Goal: Task Accomplishment & Management: Manage account settings

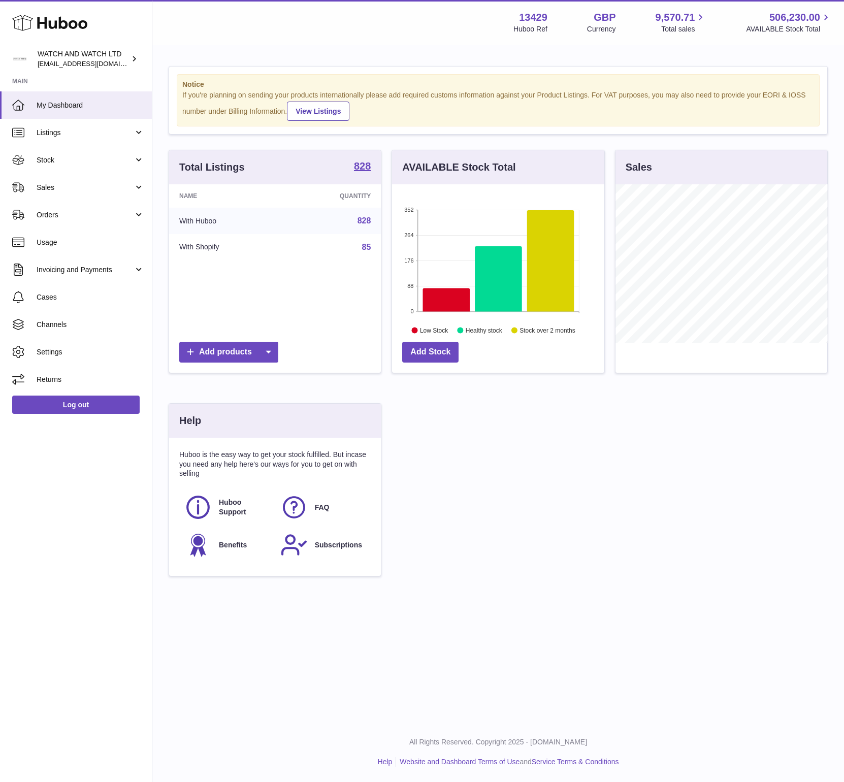
scroll to position [158, 212]
click at [65, 110] on link "My Dashboard" at bounding box center [76, 104] width 152 height 27
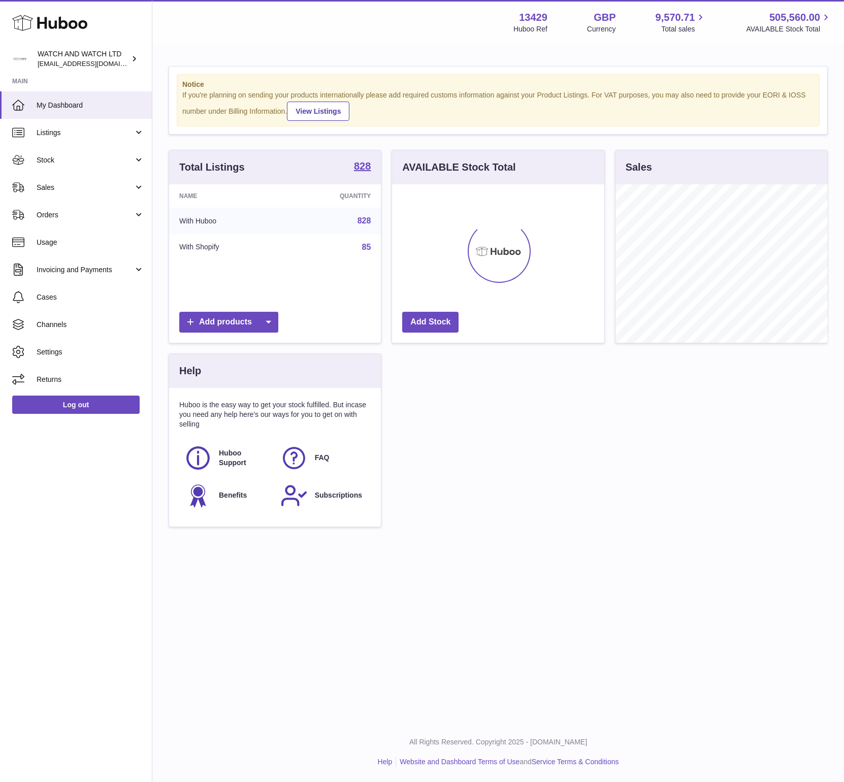
scroll to position [158, 212]
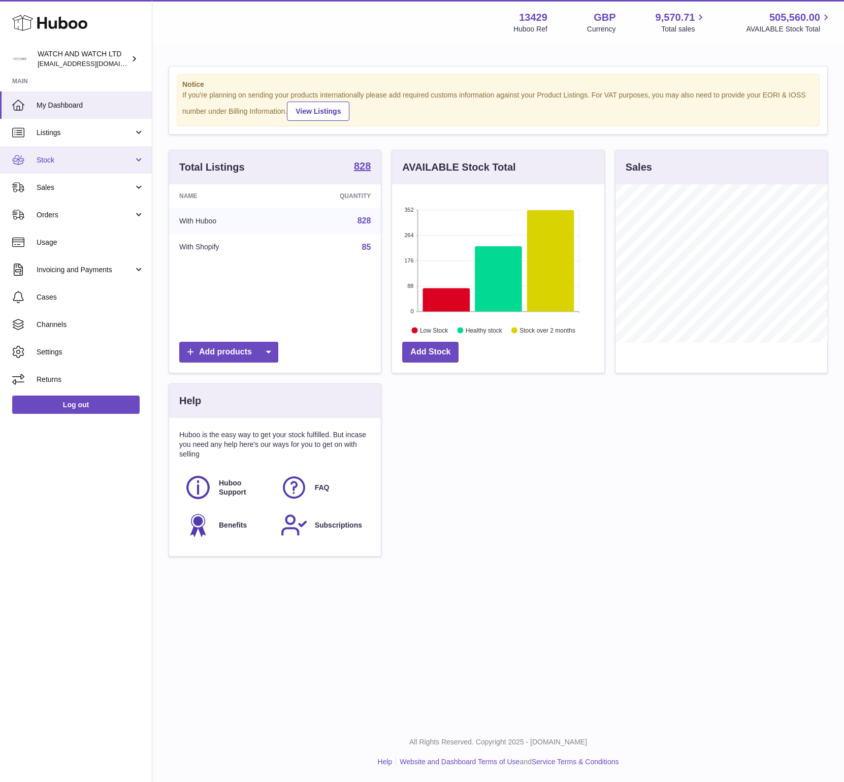
click at [62, 162] on span "Stock" at bounding box center [85, 160] width 97 height 10
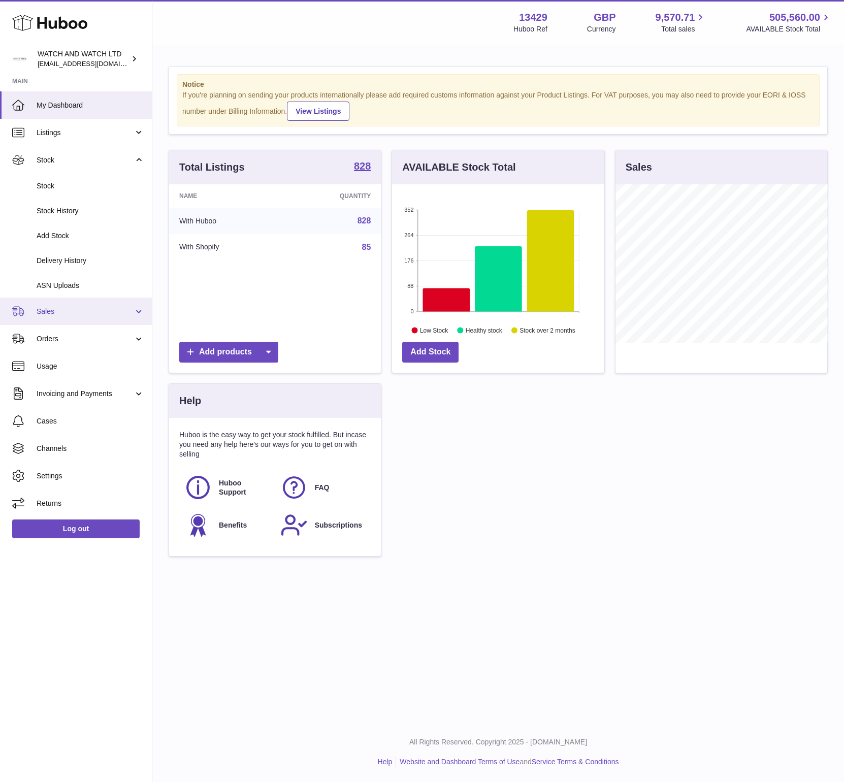
click at [62, 321] on link "Sales" at bounding box center [76, 310] width 152 height 27
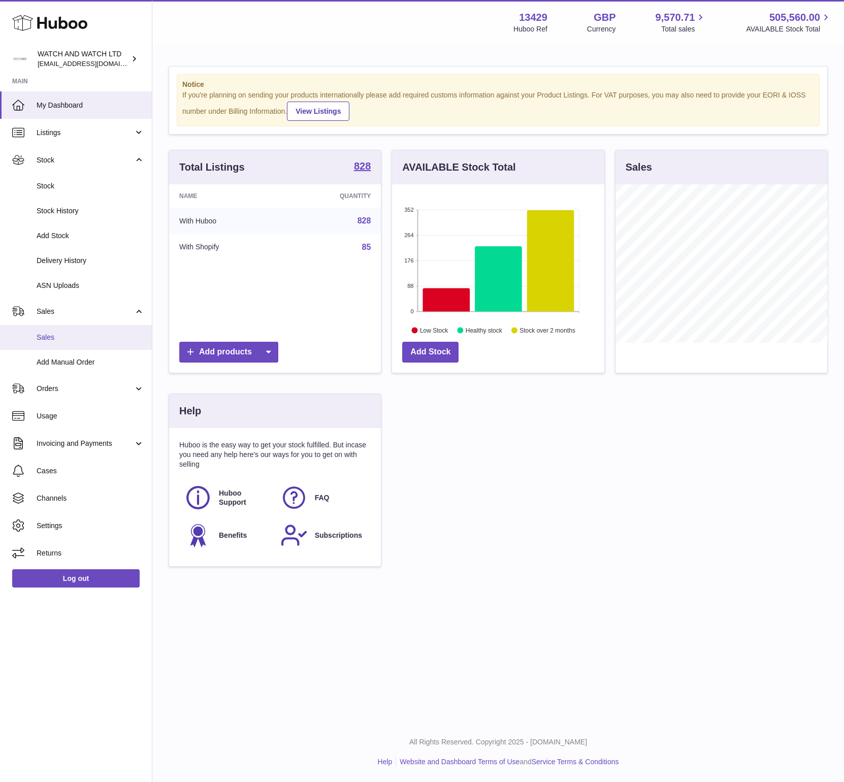
click at [64, 335] on span "Sales" at bounding box center [91, 337] width 108 height 10
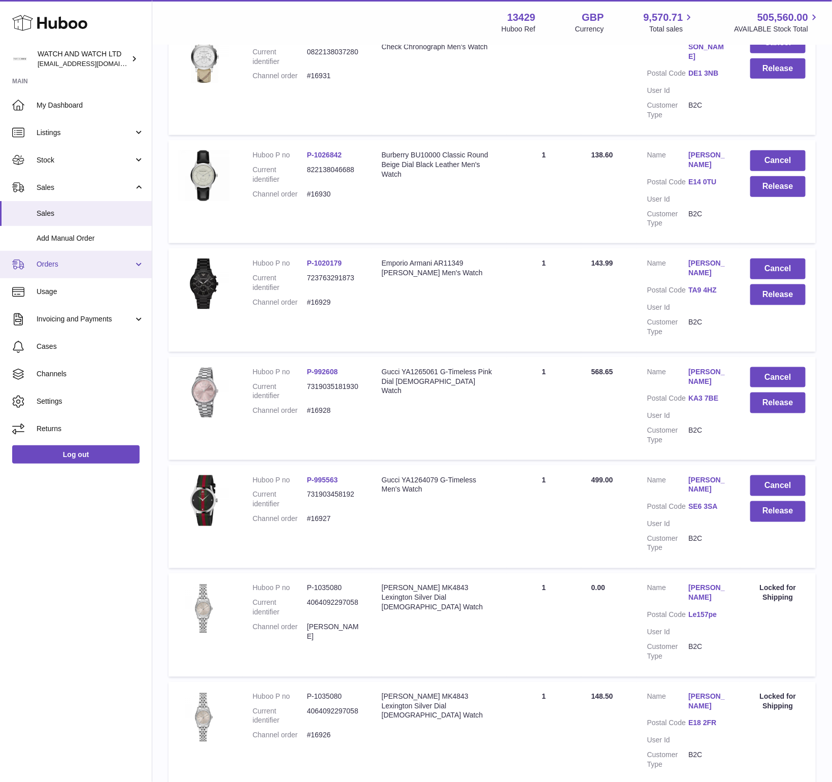
scroll to position [340, 0]
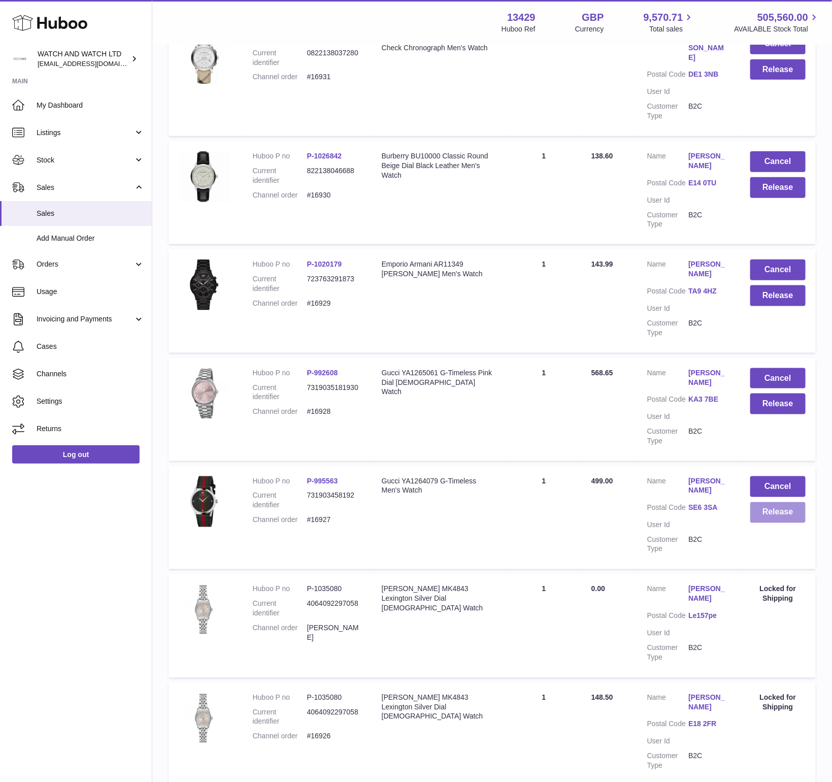
click at [765, 502] on button "Release" at bounding box center [777, 512] width 55 height 21
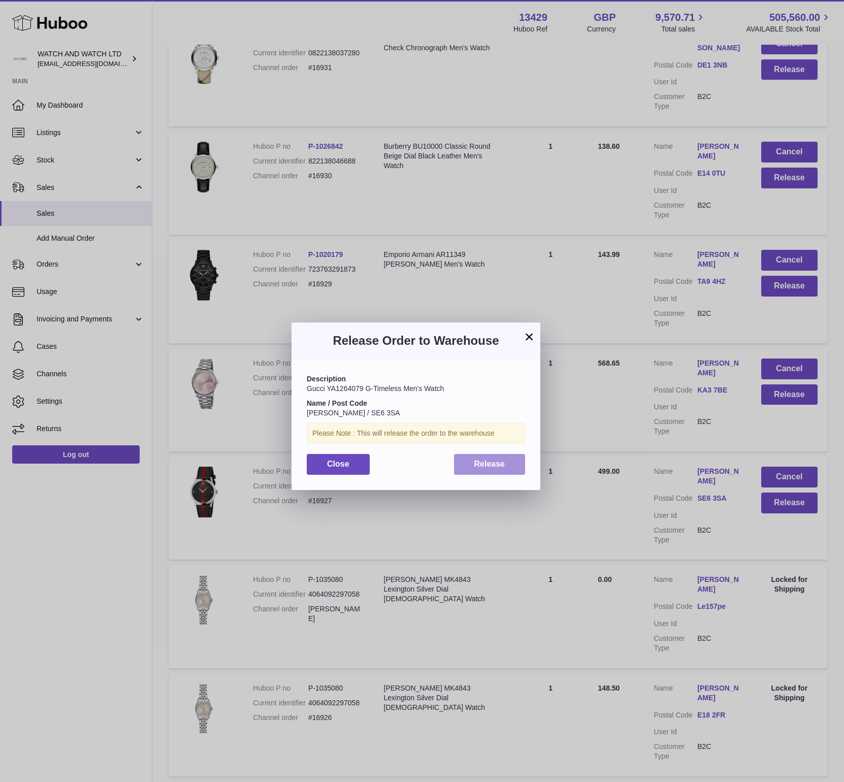
click at [477, 462] on span "Release" at bounding box center [489, 463] width 31 height 9
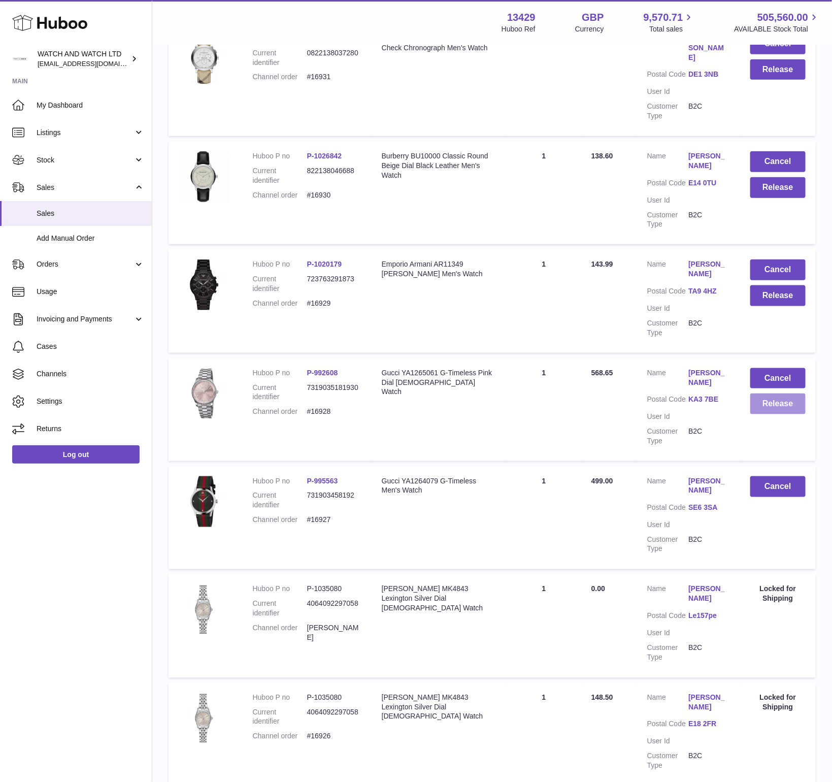
click at [764, 393] on button "Release" at bounding box center [777, 403] width 55 height 21
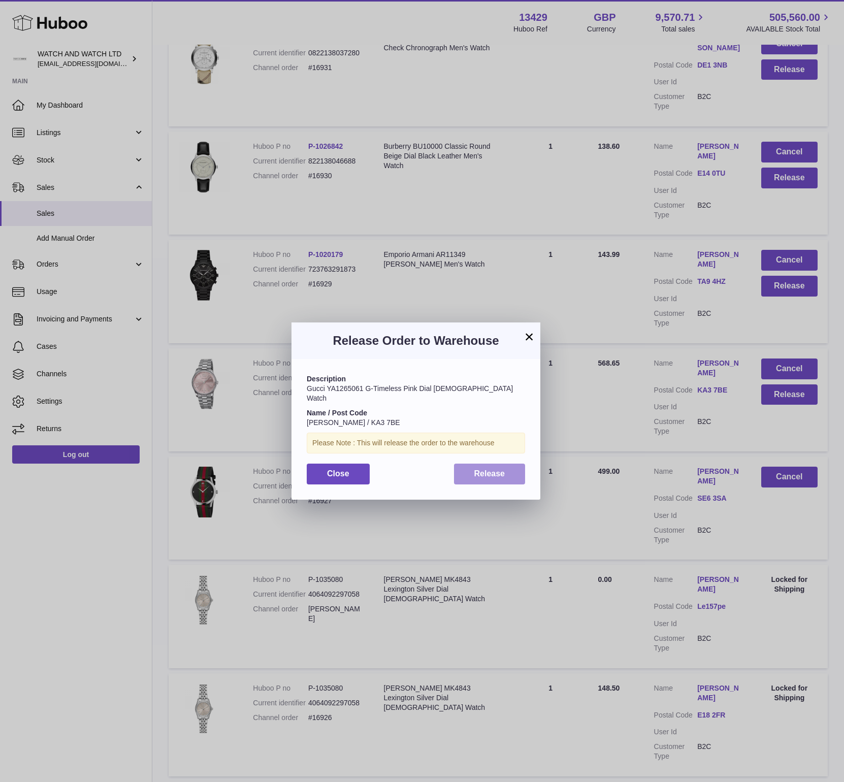
click at [510, 463] on button "Release" at bounding box center [490, 473] width 72 height 21
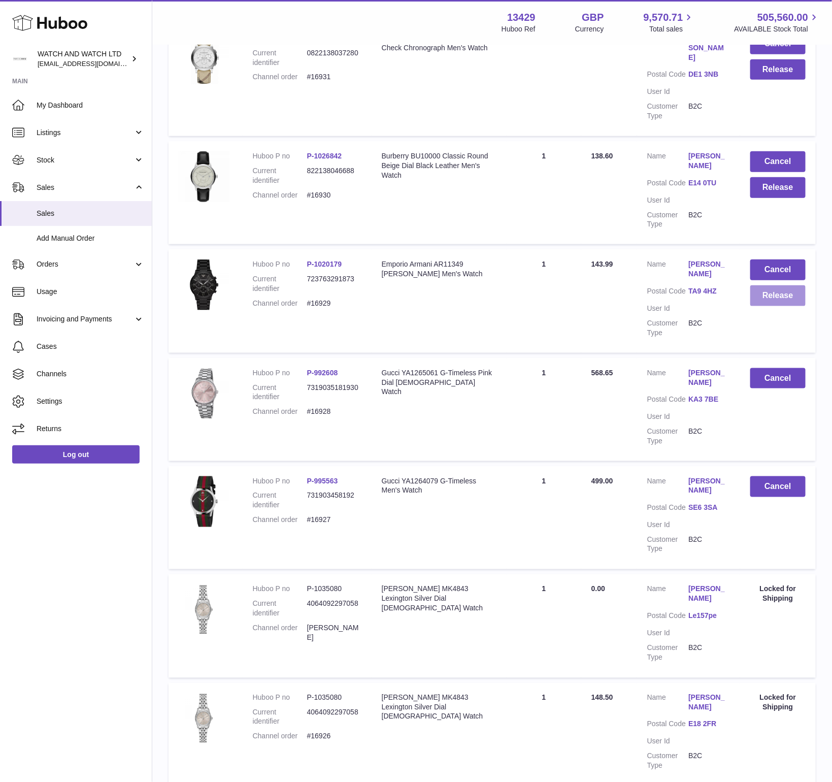
click at [769, 285] on button "Release" at bounding box center [777, 295] width 55 height 21
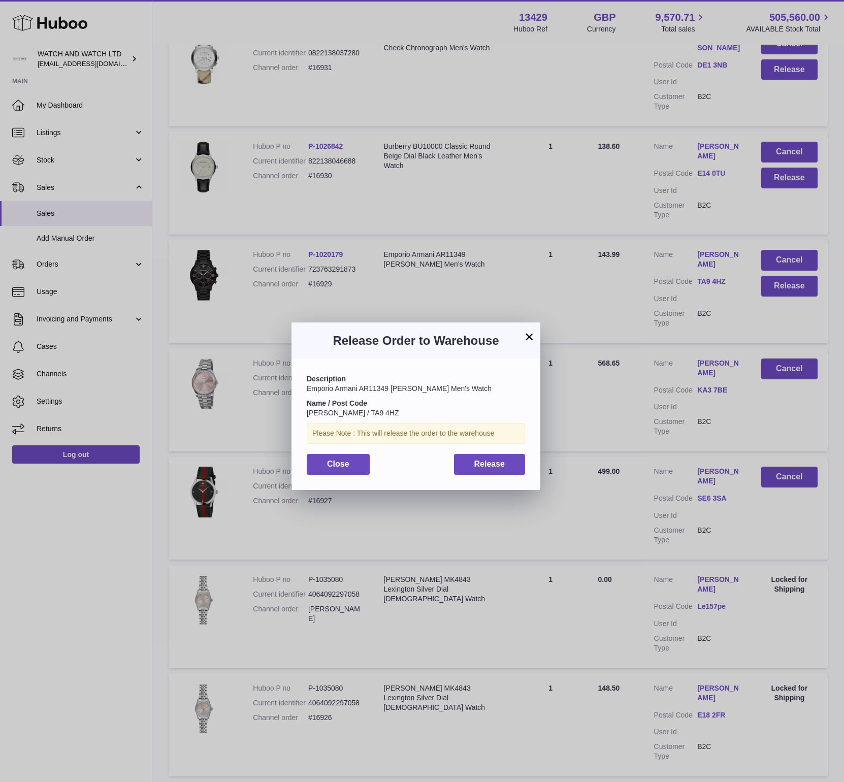
click at [482, 481] on div "Description Emporio Armani AR11349 Giovanni Chronograph Men's Watch Name / Post…" at bounding box center [415, 424] width 249 height 130
click at [482, 463] on span "Release" at bounding box center [489, 463] width 31 height 9
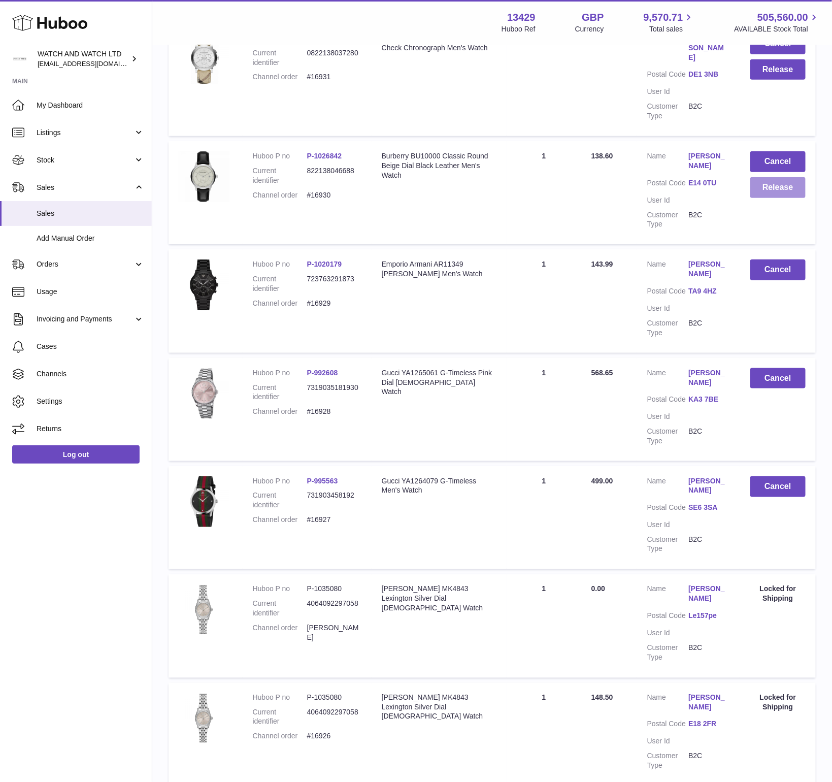
click at [774, 177] on button "Release" at bounding box center [777, 187] width 55 height 21
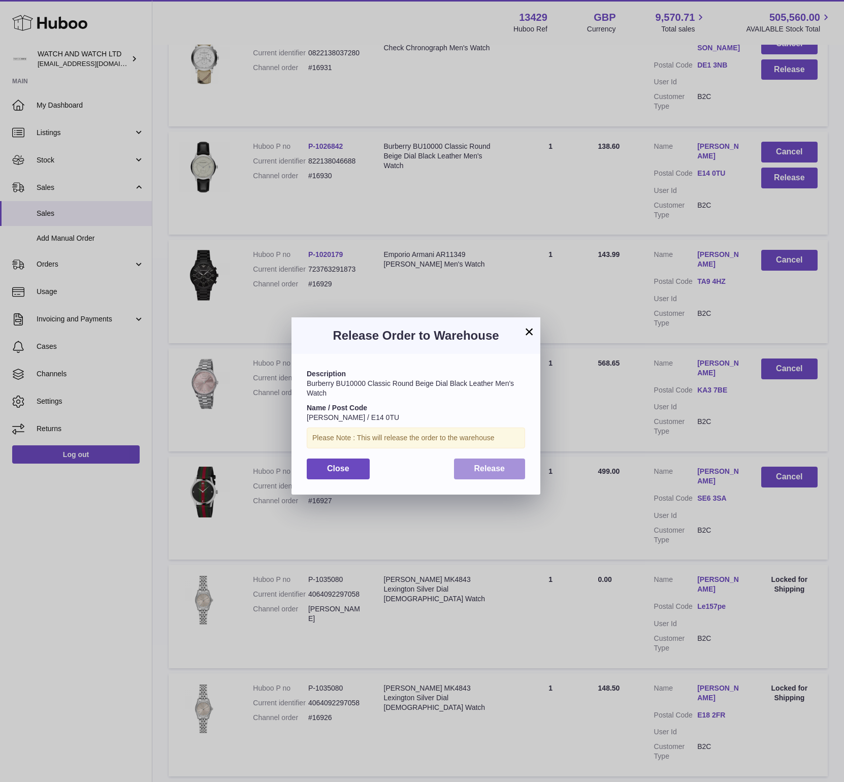
click at [492, 460] on button "Release" at bounding box center [490, 468] width 72 height 21
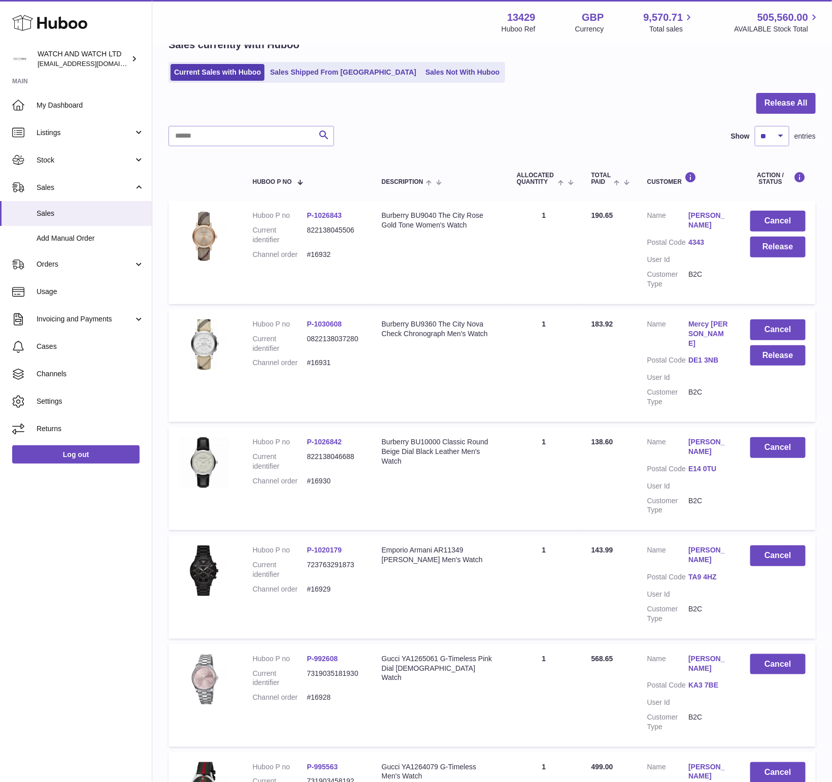
scroll to position [0, 0]
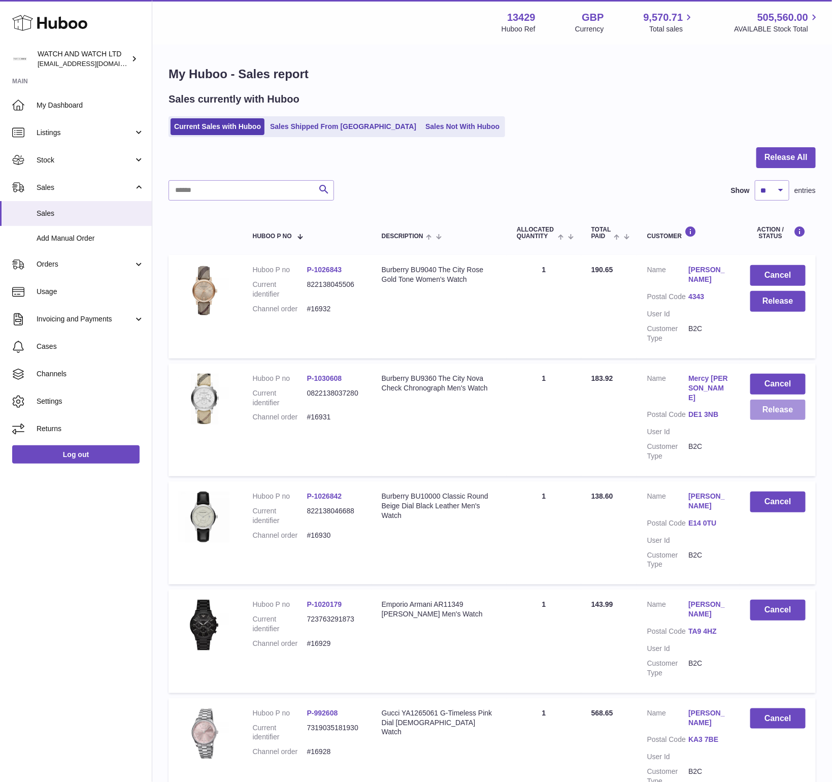
click at [751, 399] on button "Release" at bounding box center [777, 409] width 55 height 21
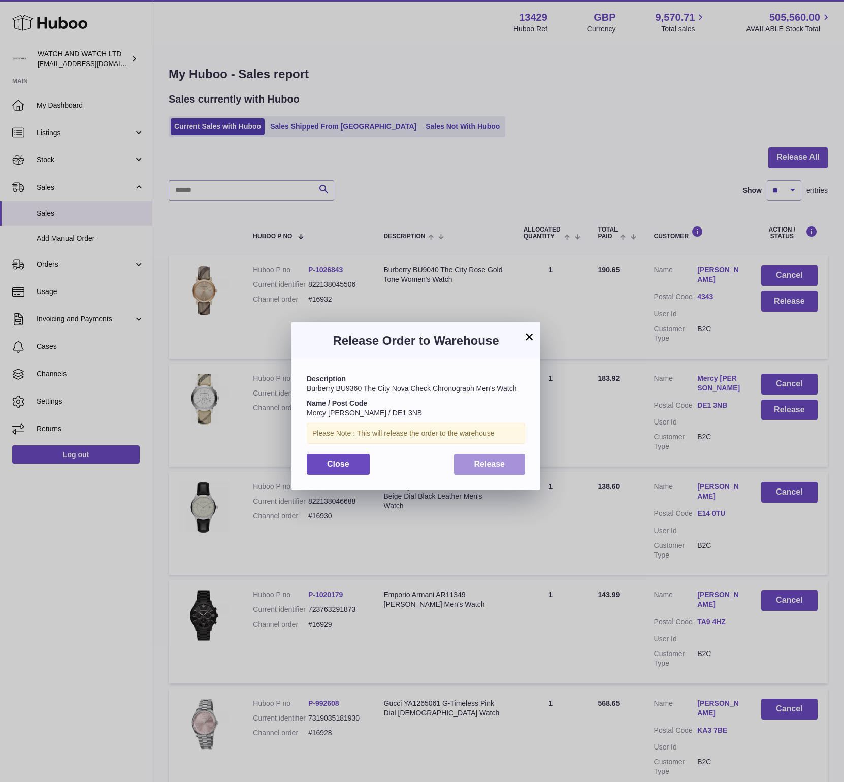
click at [513, 459] on button "Release" at bounding box center [490, 464] width 72 height 21
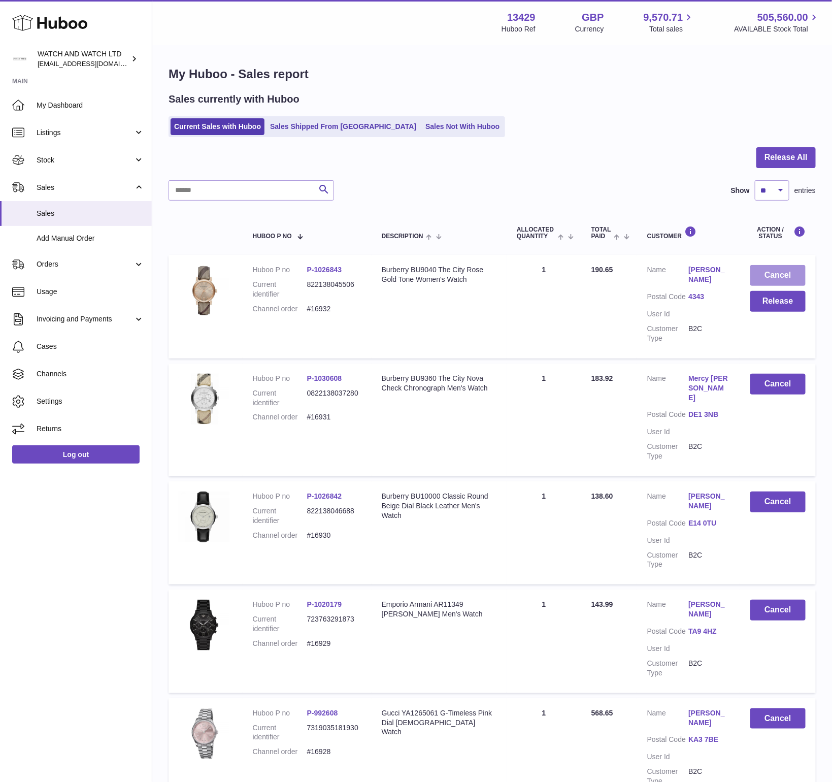
click at [777, 273] on button "Cancel" at bounding box center [777, 275] width 55 height 21
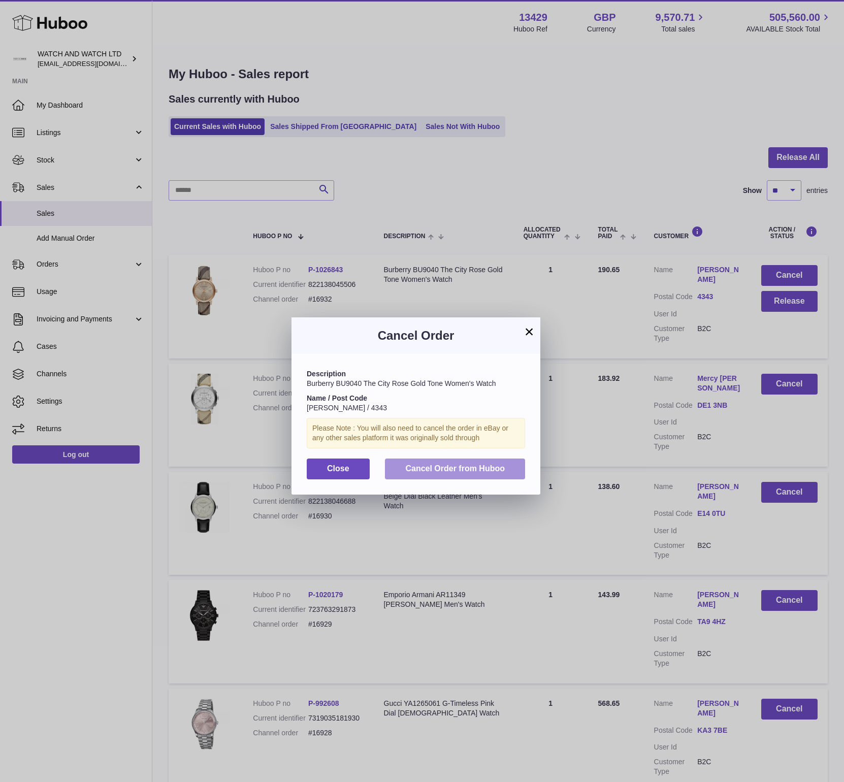
click at [428, 469] on span "Cancel Order from Huboo" at bounding box center [454, 468] width 99 height 9
